Goal: Task Accomplishment & Management: Manage account settings

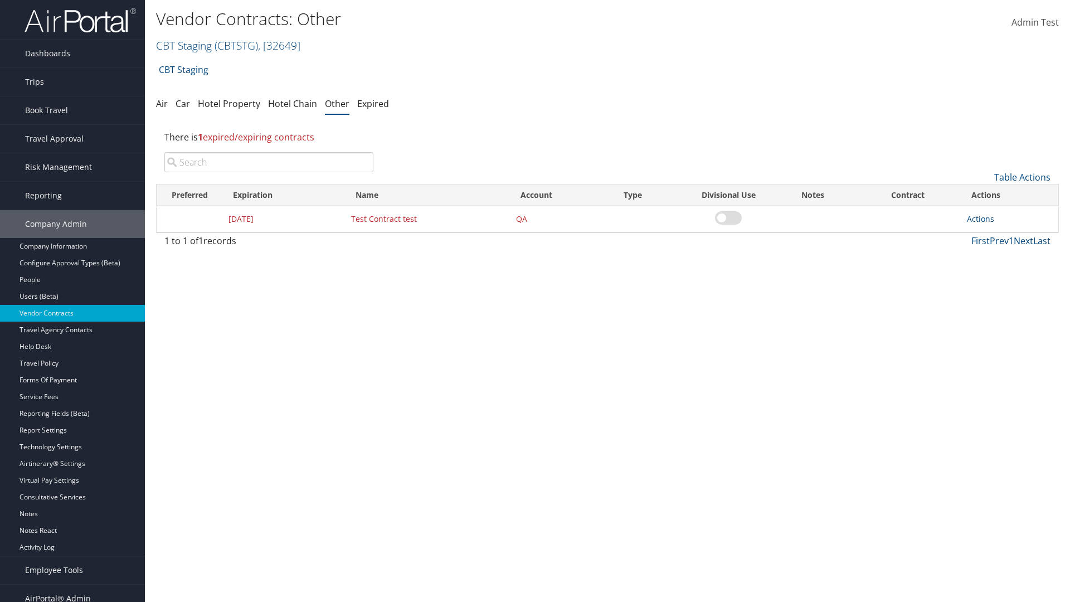
click at [269, 162] on input "search" at bounding box center [268, 162] width 209 height 20
type input "Test Contract test"
click at [981, 219] on link "Actions" at bounding box center [980, 219] width 27 height 11
click at [998, 273] on link "Edit" at bounding box center [998, 273] width 60 height 19
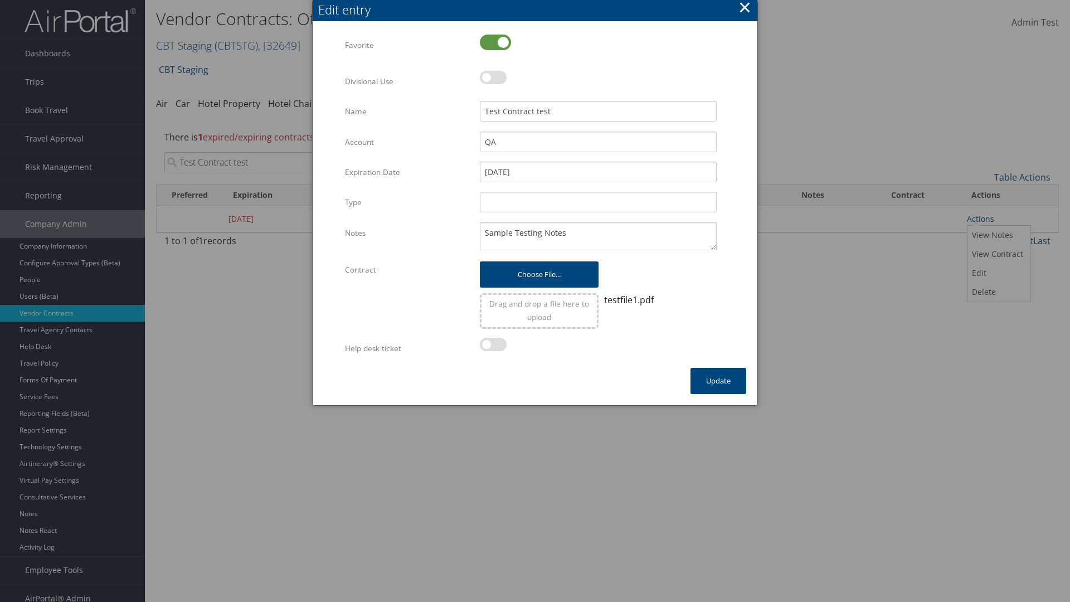
click at [496, 42] on label at bounding box center [495, 43] width 31 height 16
click at [493, 42] on input "checkbox" at bounding box center [489, 43] width 7 height 7
click at [496, 42] on label at bounding box center [495, 43] width 31 height 16
click at [493, 42] on input "checkbox" at bounding box center [489, 43] width 7 height 7
checkbox input "true"
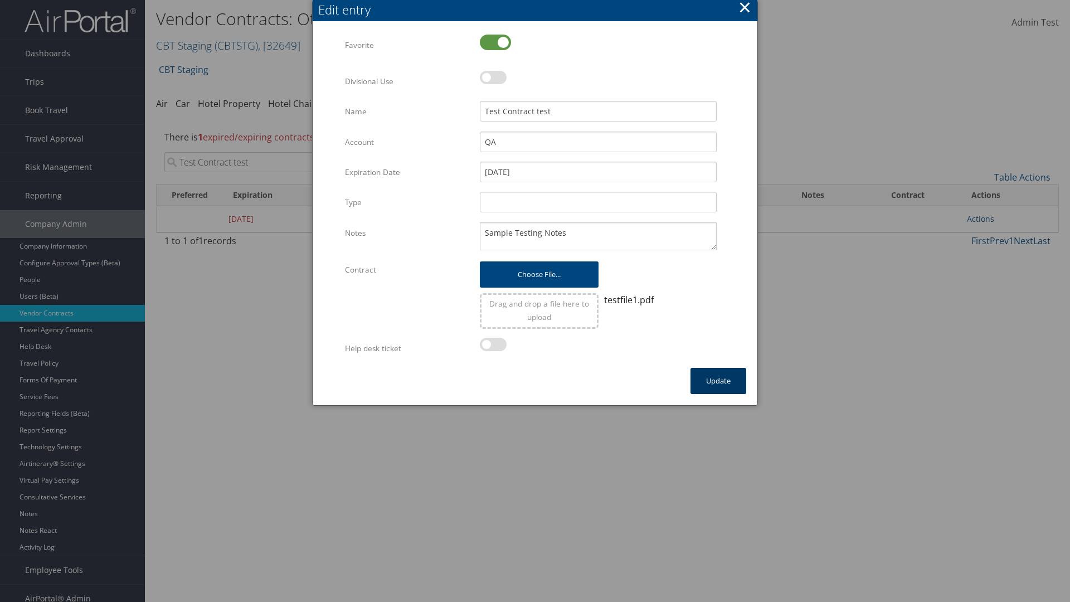
click at [719, 381] on button "Update" at bounding box center [719, 381] width 56 height 26
